Goal: Find specific page/section: Find specific page/section

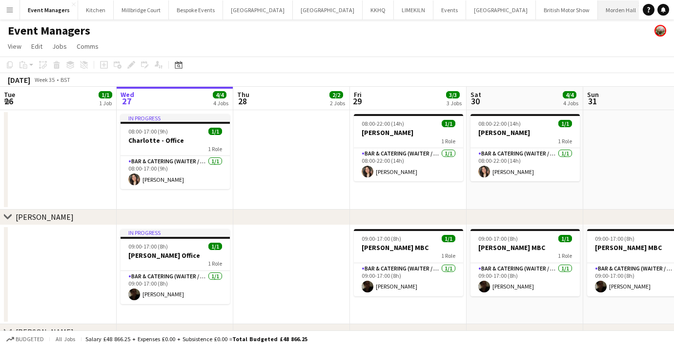
click at [598, 10] on button "[GEOGRAPHIC_DATA] Close" at bounding box center [621, 9] width 46 height 19
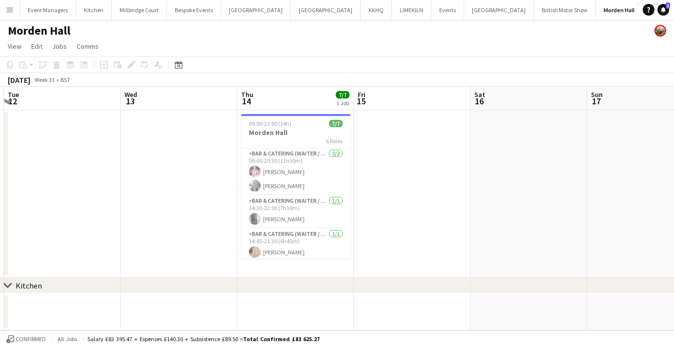
click at [167, 183] on app-date-cell at bounding box center [179, 194] width 117 height 168
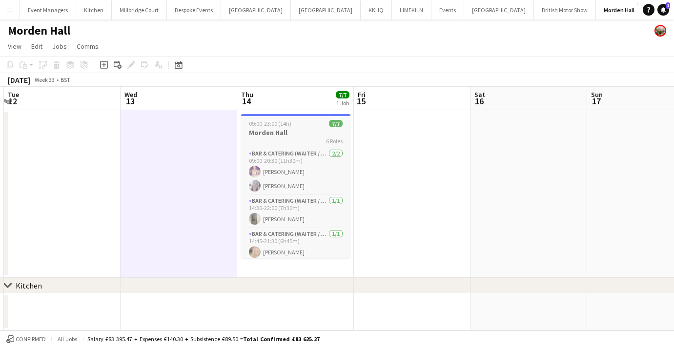
click at [280, 143] on div "6 Roles" at bounding box center [295, 141] width 109 height 8
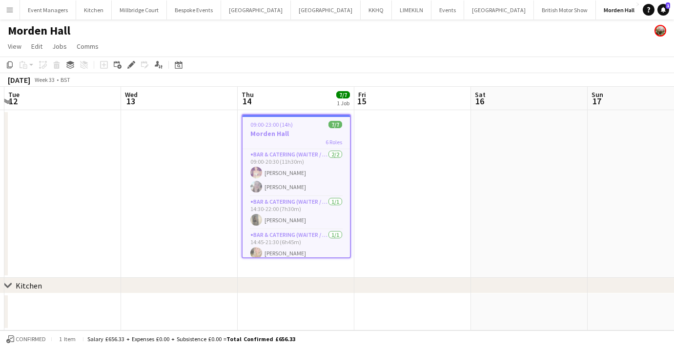
click at [207, 227] on app-date-cell at bounding box center [179, 194] width 117 height 168
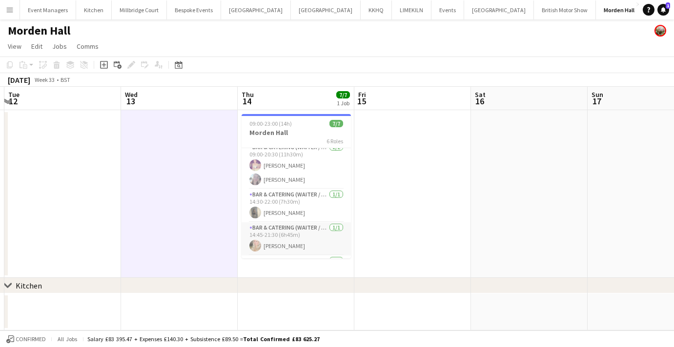
scroll to position [0, 0]
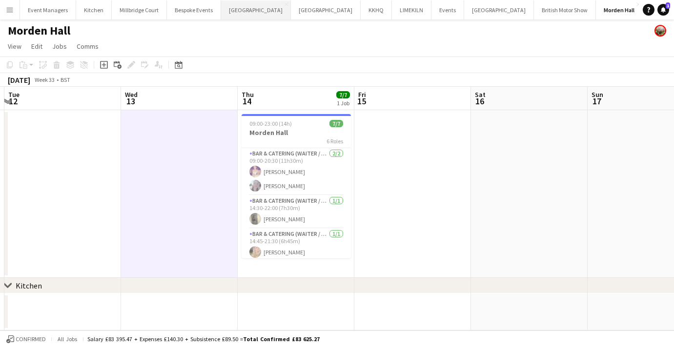
click at [233, 10] on button "[GEOGRAPHIC_DATA] Close" at bounding box center [256, 9] width 70 height 19
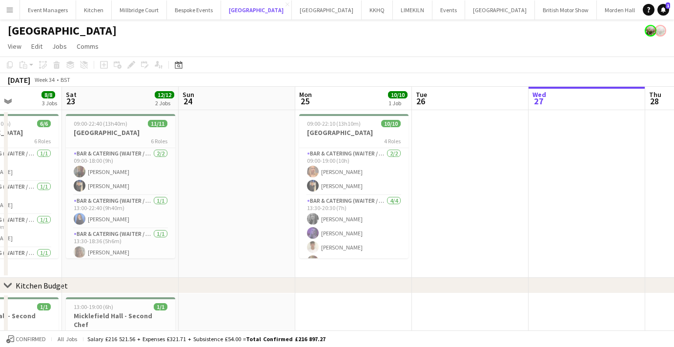
scroll to position [0, 286]
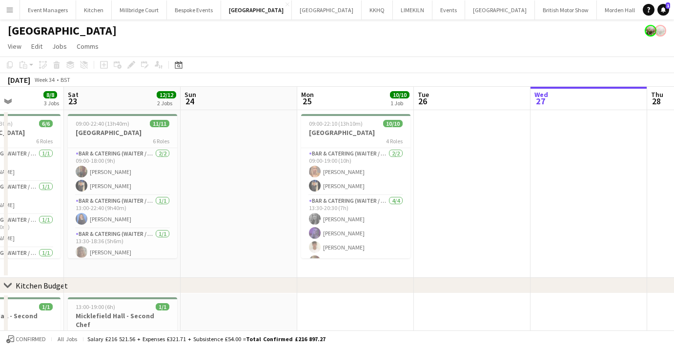
click at [241, 183] on app-date-cell at bounding box center [239, 194] width 117 height 168
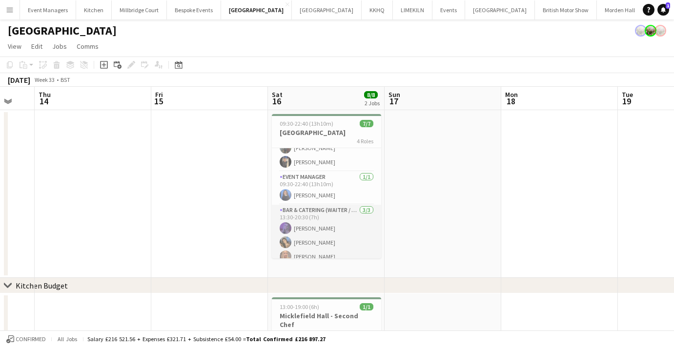
scroll to position [0, 0]
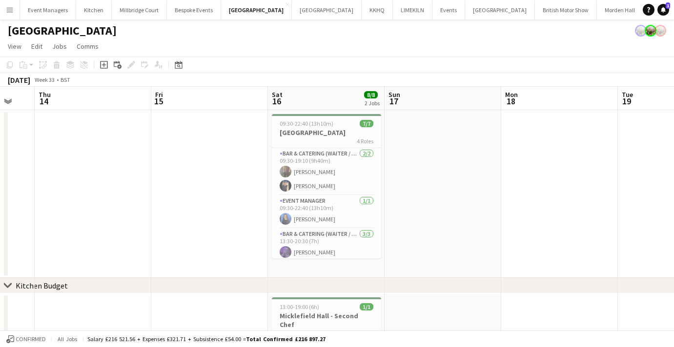
click at [283, 260] on app-date-cell "09:30-22:40 (13h10m) 7/7 Micklefield Hall 4 Roles Bar & Catering (Waiter / wait…" at bounding box center [326, 194] width 117 height 168
